Goal: Use online tool/utility: Use online tool/utility

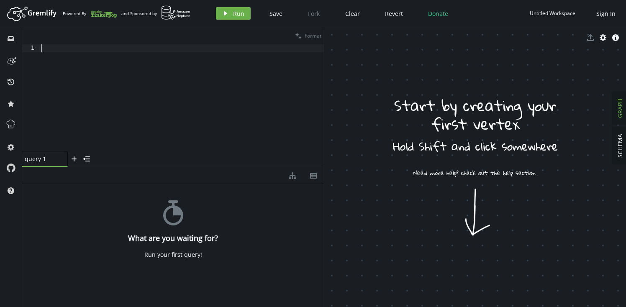
click at [85, 51] on div at bounding box center [181, 105] width 285 height 123
paste textarea
click at [312, 34] on span "Format" at bounding box center [313, 35] width 17 height 7
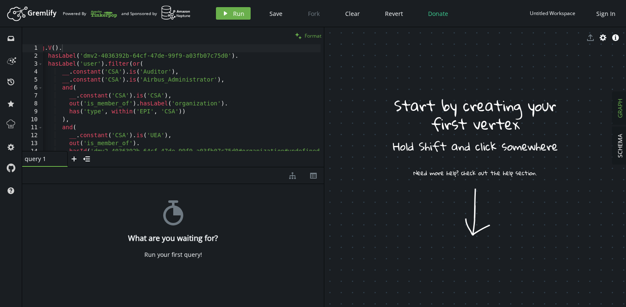
scroll to position [0, 4]
click at [224, 95] on div "g . V ( ) . hasLabel ( 'dmv2-4036392b-64cf-47de-99f9-a03fb07c75d0' ) . hasLabel…" at bounding box center [183, 104] width 288 height 120
type textarea "by(elementMap()) ).fold())"
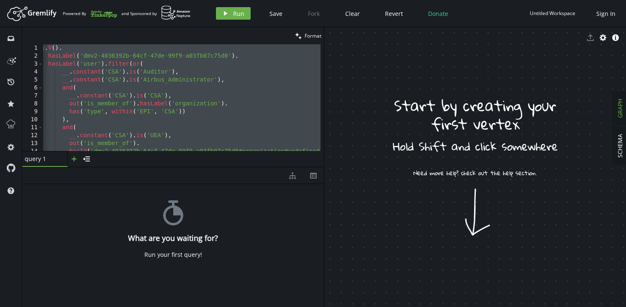
click at [71, 161] on icon "plus" at bounding box center [74, 159] width 7 height 7
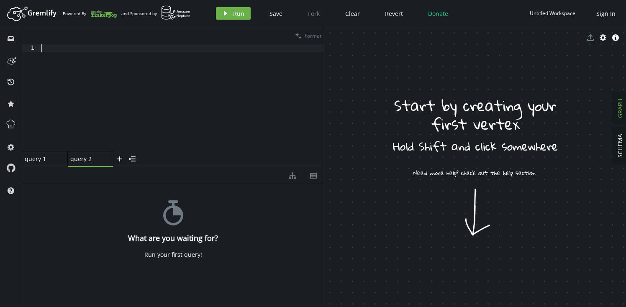
click at [152, 83] on div at bounding box center [181, 105] width 285 height 123
paste textarea ")"
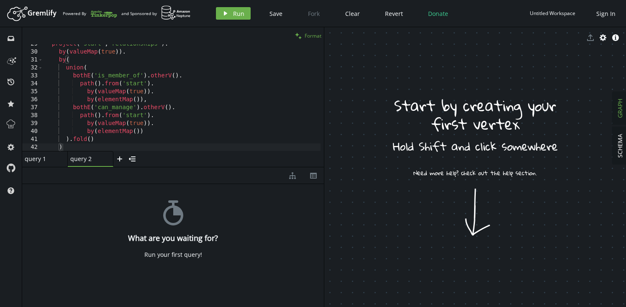
click at [312, 34] on span "Format" at bounding box center [313, 35] width 17 height 7
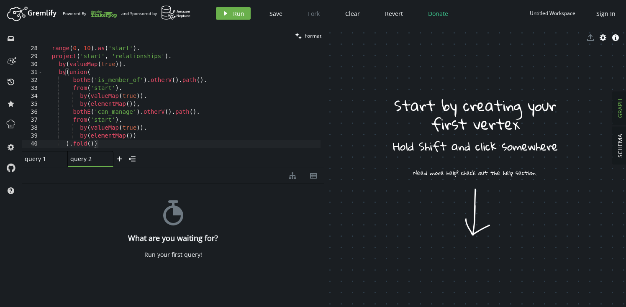
click at [128, 99] on div "order ( ) . by ( id ) . range ( 0 , 10 ) . as ( 'start' ) . project ( 'start' ,…" at bounding box center [187, 97] width 288 height 120
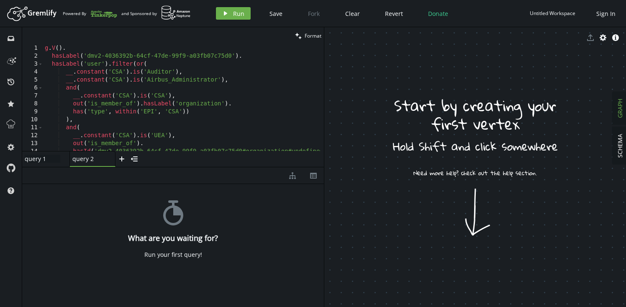
click at [41, 162] on div "query 1 query 1" at bounding box center [43, 159] width 36 height 8
click at [87, 161] on div "query 2 query 2" at bounding box center [88, 159] width 36 height 8
click at [188, 106] on div "g . V ( ) . hasLabel ( 'dmv2-4036392b-64cf-47de-99f9-a03fb07c75d0' ) . hasLabel…" at bounding box center [187, 104] width 288 height 120
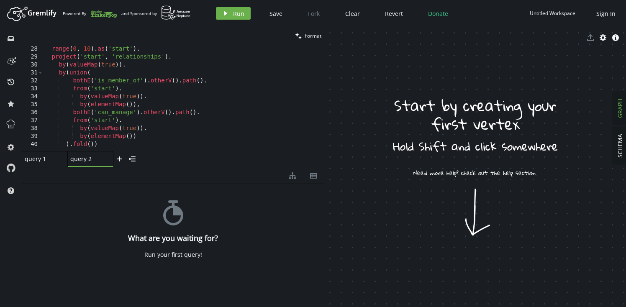
scroll to position [214, 0]
click at [33, 160] on div "query 1" at bounding box center [41, 159] width 33 height 8
click at [85, 159] on div "query 2 query 2" at bounding box center [88, 159] width 36 height 8
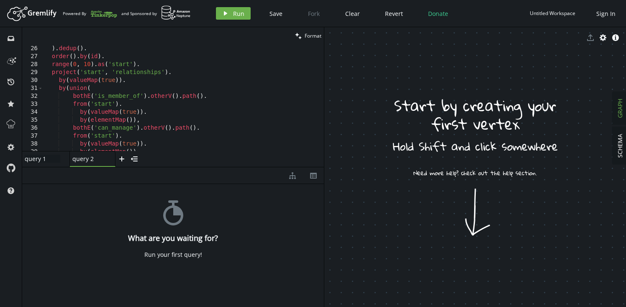
click at [40, 160] on div "query 1 query 1" at bounding box center [43, 159] width 36 height 8
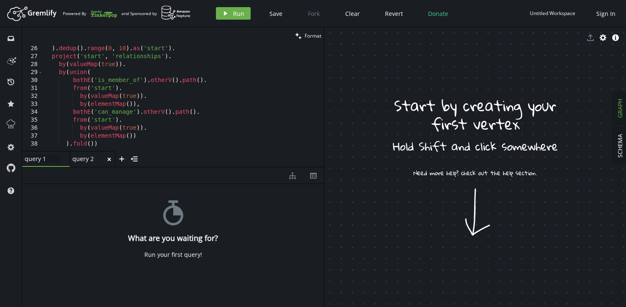
click at [85, 159] on div "query 2" at bounding box center [88, 159] width 33 height 8
click at [54, 157] on div "query 1" at bounding box center [41, 159] width 33 height 8
click at [86, 164] on div "query 2 small-cross" at bounding box center [91, 159] width 46 height 16
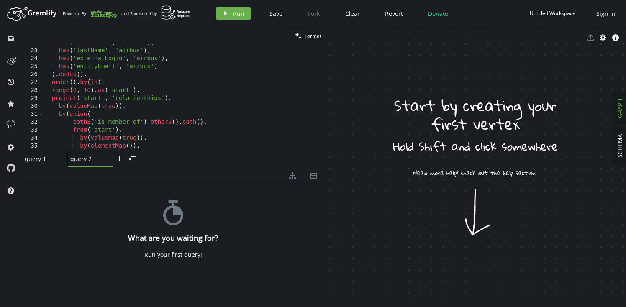
scroll to position [170, 0]
drag, startPoint x: 50, startPoint y: 84, endPoint x: 106, endPoint y: 84, distance: 56.5
click at [106, 84] on div "has ( 'firstName' , 'airbus' ) , has ( 'lastName' , 'airbus' ) , has ( 'externa…" at bounding box center [187, 101] width 288 height 120
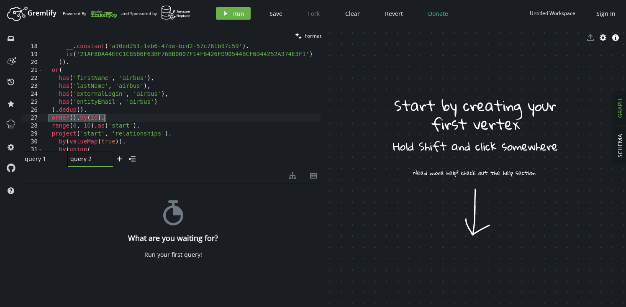
scroll to position [145, 0]
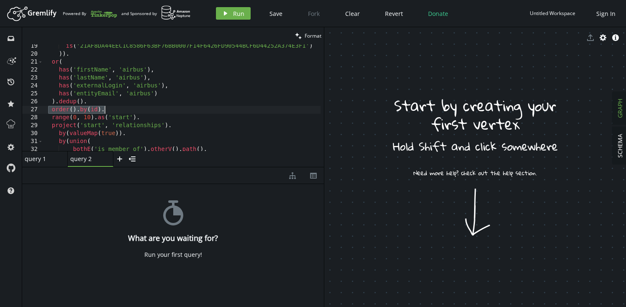
click at [50, 162] on div "query 1" at bounding box center [41, 159] width 33 height 8
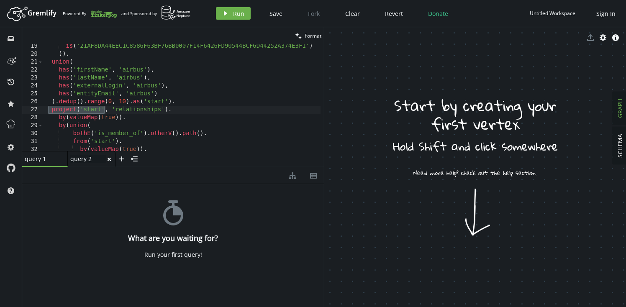
click at [87, 161] on div "query 2 query 2" at bounding box center [88, 159] width 36 height 8
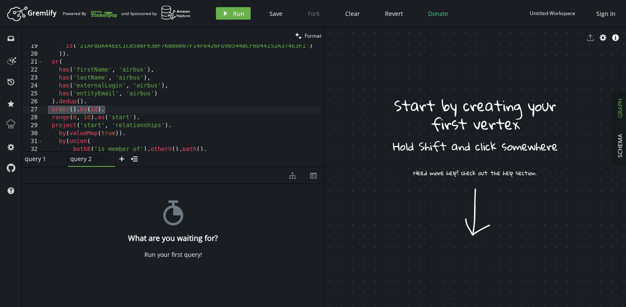
click at [44, 162] on div "query 1" at bounding box center [41, 159] width 33 height 8
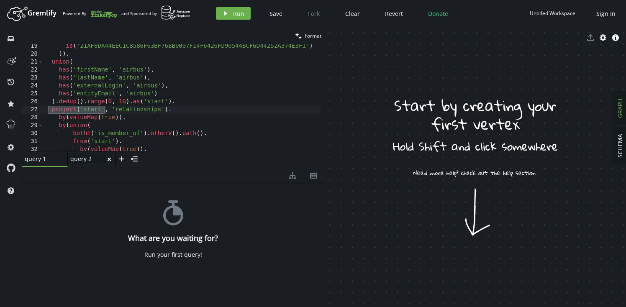
click at [85, 162] on div "query 2 query 2" at bounding box center [88, 159] width 36 height 8
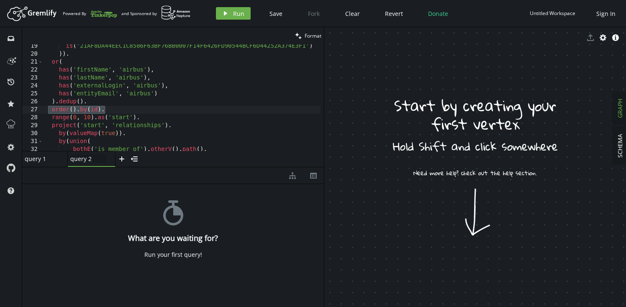
click at [147, 72] on div "is ( '21AF8DA44EEC1C8586F63BF76BB0007F14F6426FD90544BCF6D44252A374E3F1' ) )) . …" at bounding box center [187, 102] width 288 height 120
click at [174, 100] on div "is ( '21AF8DA44EEC1C8586F63BF76BB0007F14F6426FD90544BCF6D44252A374E3F1' ) )) . …" at bounding box center [187, 102] width 288 height 120
type textarea "by(elementMap()) ).fold())"
